Goal: Transaction & Acquisition: Purchase product/service

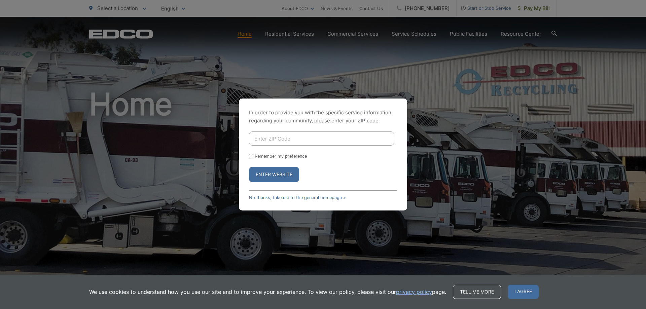
click at [305, 138] on input "Enter ZIP Code" at bounding box center [321, 138] width 145 height 14
type input "91977"
click at [285, 176] on button "Enter Website" at bounding box center [274, 174] width 50 height 15
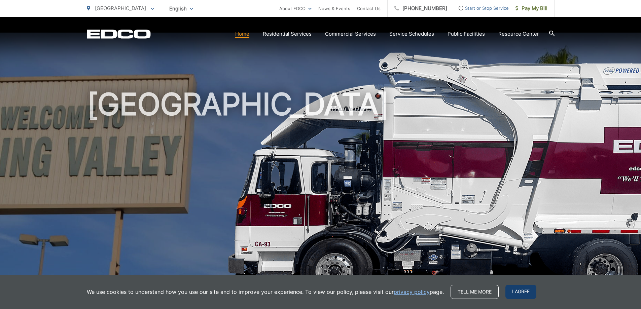
click at [523, 293] on span "I agree" at bounding box center [520, 292] width 31 height 14
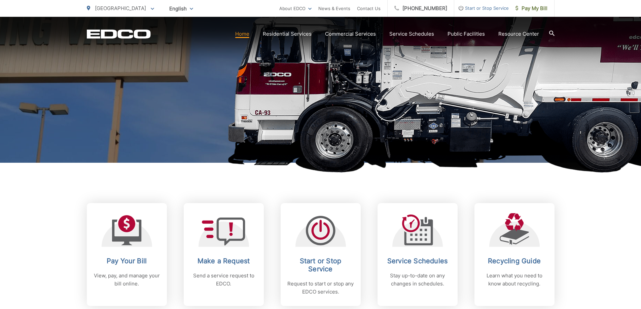
scroll to position [168, 0]
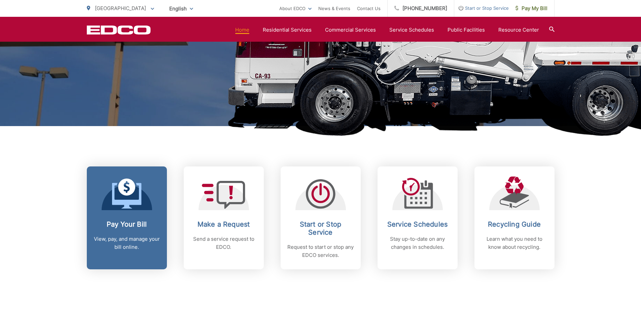
click at [137, 223] on h2 "Pay Your Bill" at bounding box center [126, 224] width 67 height 8
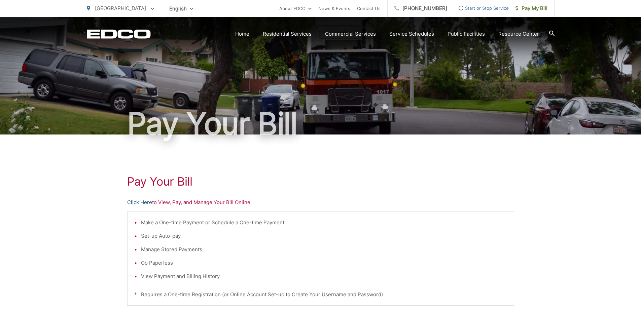
click at [144, 204] on link "Click Here" at bounding box center [139, 202] width 25 height 8
